Goal: Task Accomplishment & Management: Use online tool/utility

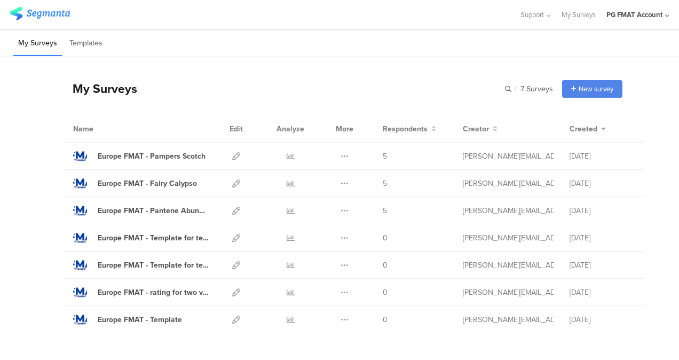
click at [640, 18] on div "PG FMAT Account" at bounding box center [634, 15] width 56 height 10
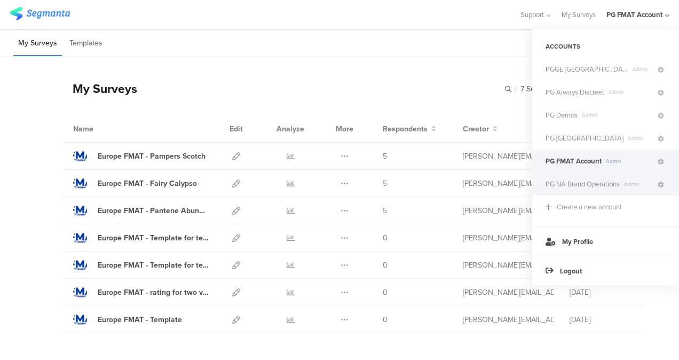
click at [582, 184] on span "PG NA Brand Operations" at bounding box center [582, 184] width 74 height 10
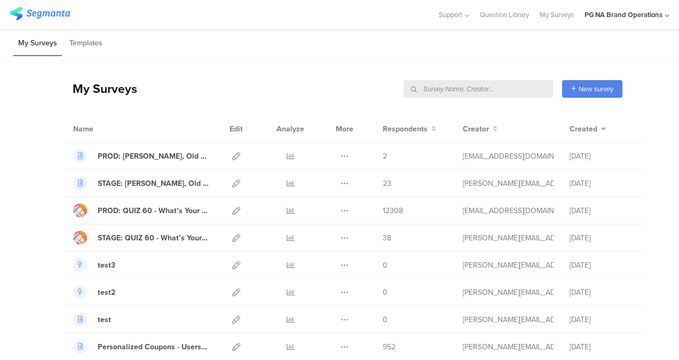
click at [492, 91] on input "text" at bounding box center [477, 89] width 149 height 18
paste input "'stage: data enrichment survey 1"
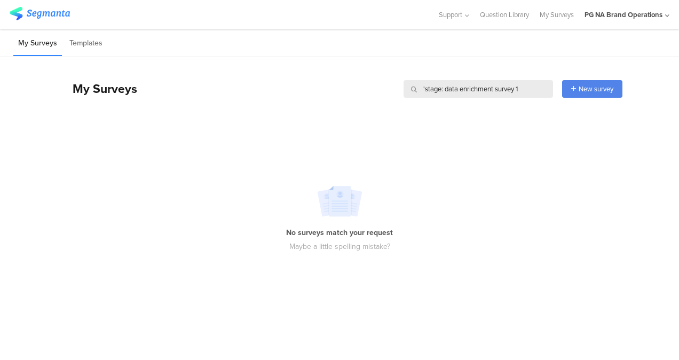
click at [425, 90] on input "'stage: data enrichment survey 1" at bounding box center [477, 89] width 149 height 18
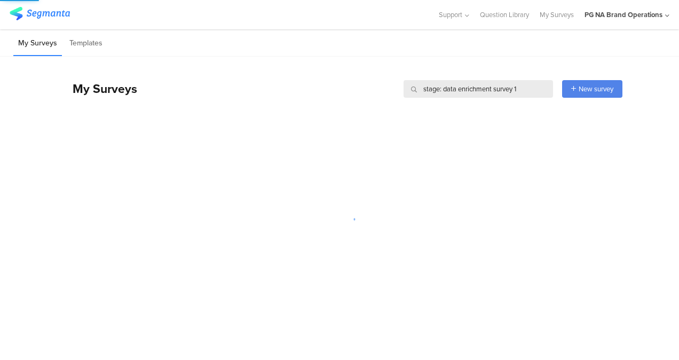
click at [526, 87] on input "stage: data enrichment survey 1" at bounding box center [477, 89] width 149 height 18
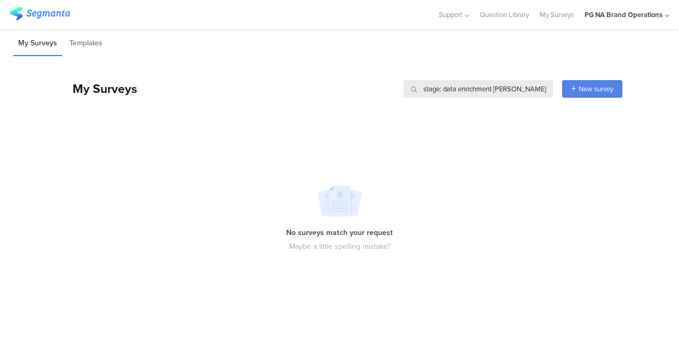
drag, startPoint x: 444, startPoint y: 90, endPoint x: 401, endPoint y: 90, distance: 43.2
click at [401, 90] on div "My Surveys stage: data enrichment [PERSON_NAME] stage: data enrichment [PERSON_…" at bounding box center [342, 88] width 560 height 43
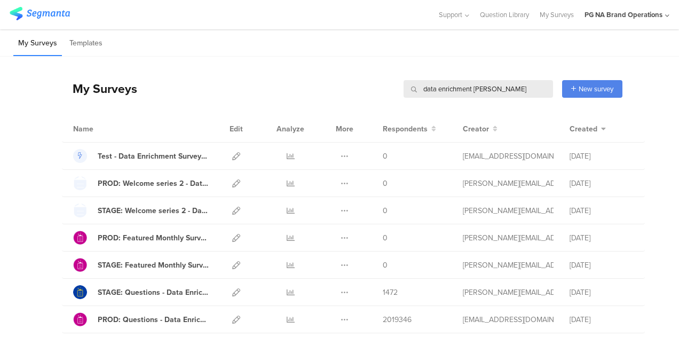
type input "data enrichment [PERSON_NAME]"
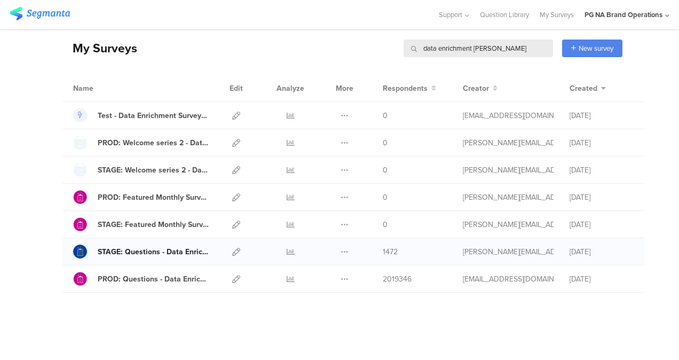
scroll to position [39, 0]
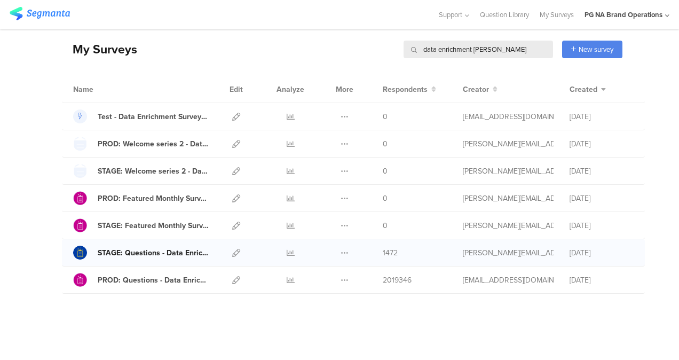
click at [108, 247] on div "STAGE: Questions - Data Enrichment Survey 1" at bounding box center [153, 252] width 111 height 11
click at [232, 251] on icon at bounding box center [236, 253] width 8 height 8
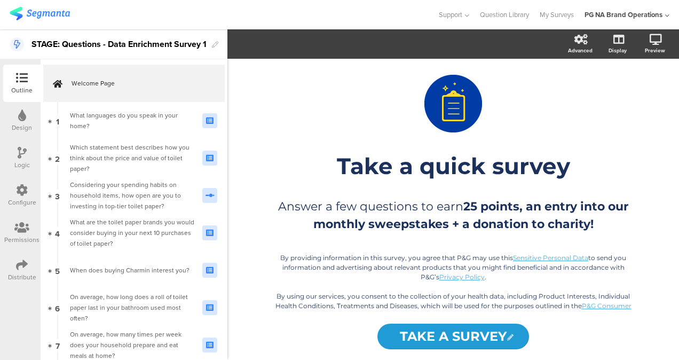
click at [13, 197] on div "Configure" at bounding box center [22, 202] width 28 height 10
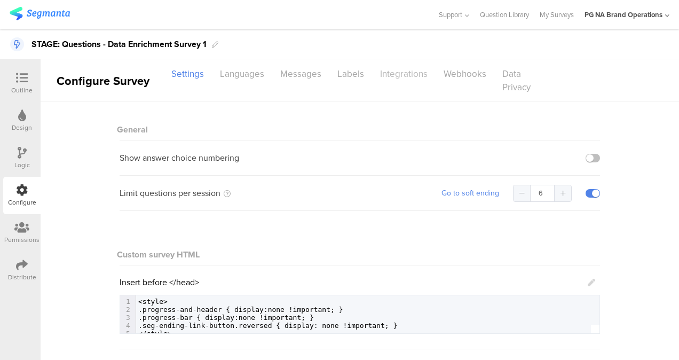
click at [400, 69] on div "Integrations" at bounding box center [403, 74] width 63 height 19
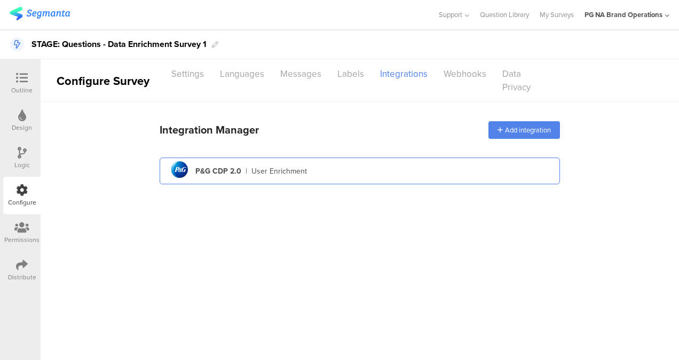
click at [288, 172] on div "User Enrichment" at bounding box center [278, 170] width 55 height 11
